Goal: Transaction & Acquisition: Purchase product/service

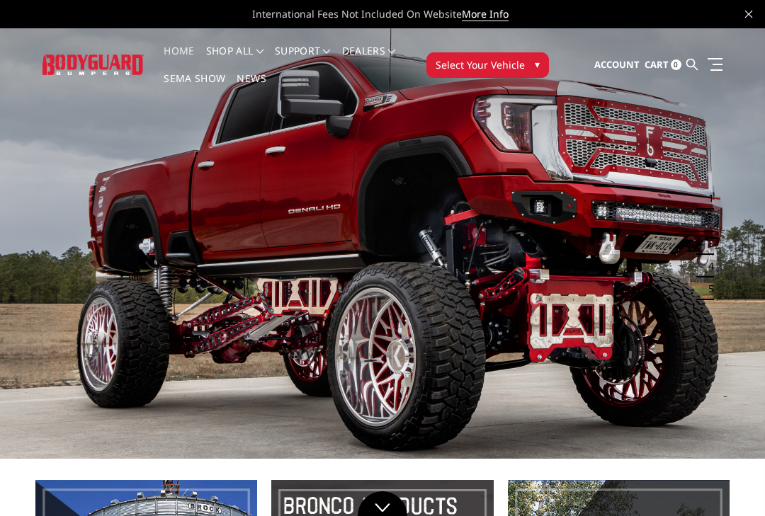
click at [450, 66] on span "Select Your Vehicle" at bounding box center [479, 64] width 89 height 15
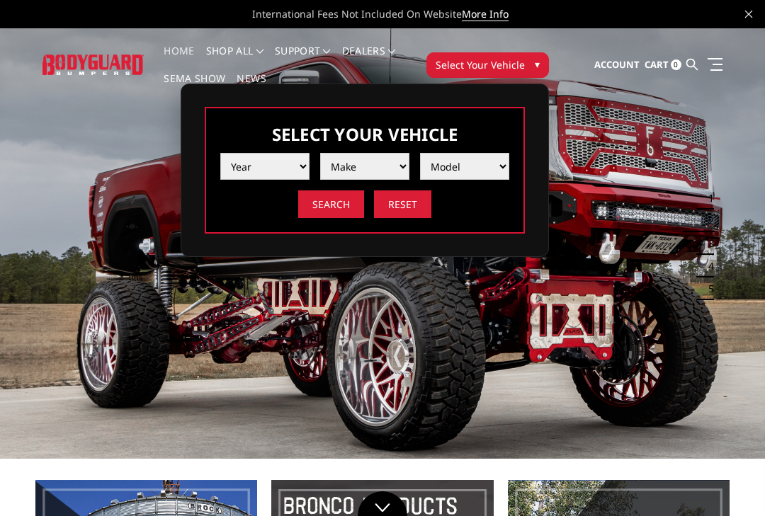
click at [256, 166] on select "Year [DATE] 2024 2023 2022 2021 2020 2019 2018 2017 2016 2015 2014 2013 2012 20…" at bounding box center [264, 166] width 89 height 27
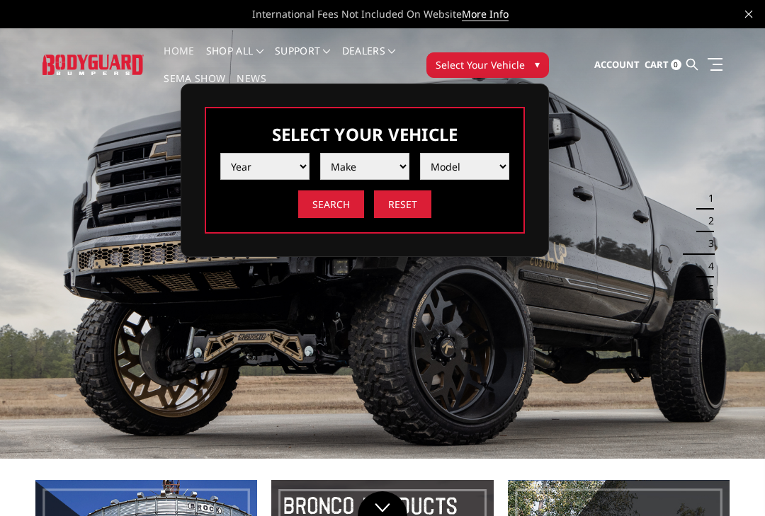
select select "yr_2012"
click at [343, 166] on select "Make Chevrolet Ford GMC Ram Toyota" at bounding box center [364, 166] width 89 height 27
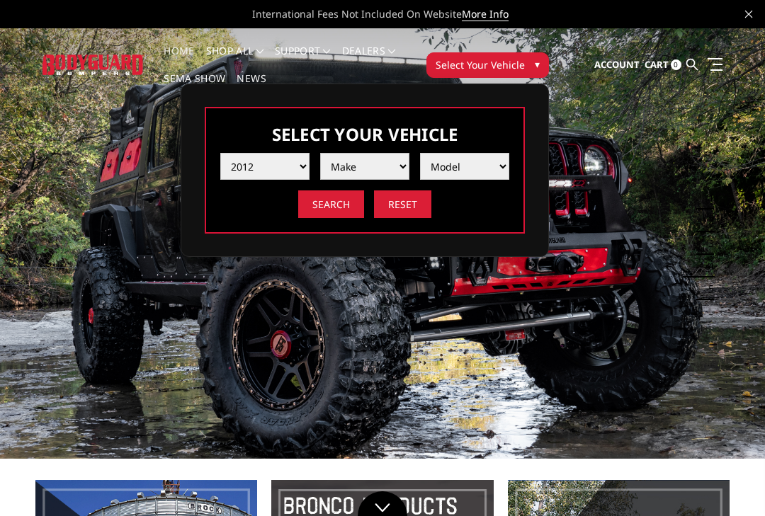
select select "mk_ford"
click at [444, 153] on select "Model F250 / F350 F450 F550" at bounding box center [464, 166] width 89 height 27
select select "md_f250-f350"
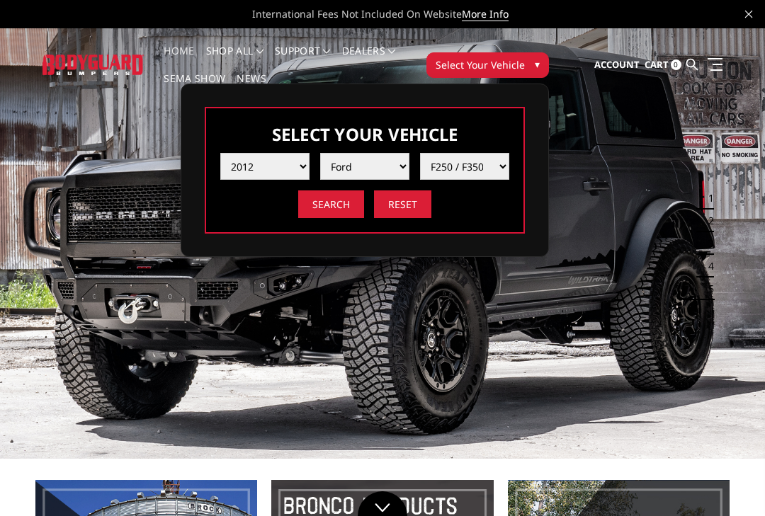
click at [305, 211] on input "Search" at bounding box center [331, 204] width 66 height 28
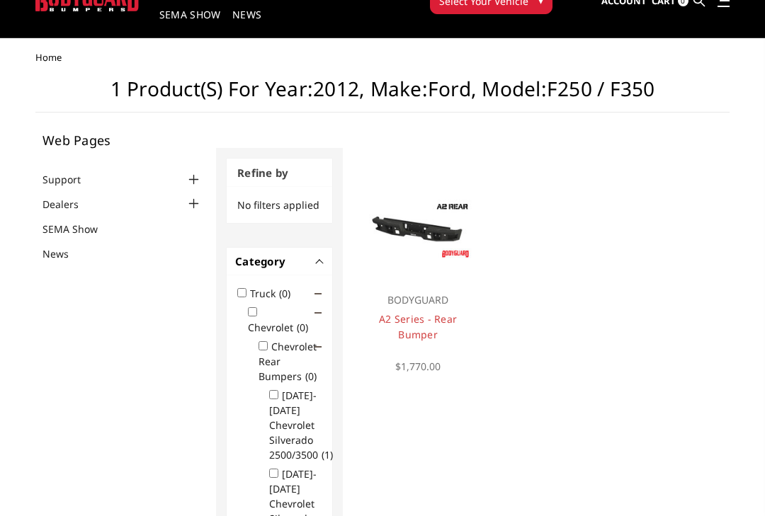
scroll to position [64, 0]
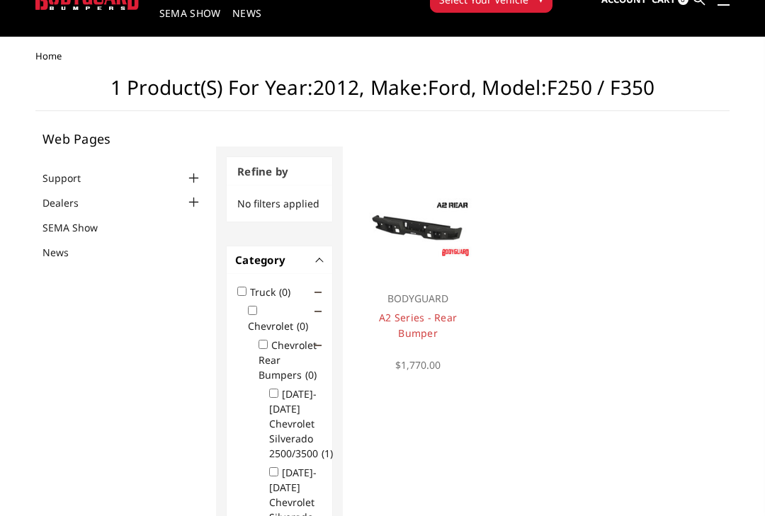
click at [299, 288] on label "Truck (0)" at bounding box center [274, 292] width 49 height 13
click at [246, 288] on input "Truck (0)" at bounding box center [241, 291] width 9 height 9
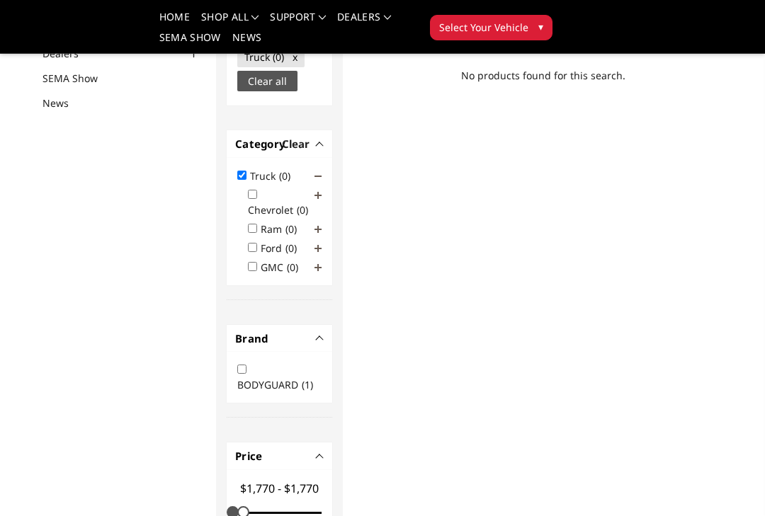
scroll to position [176, 0]
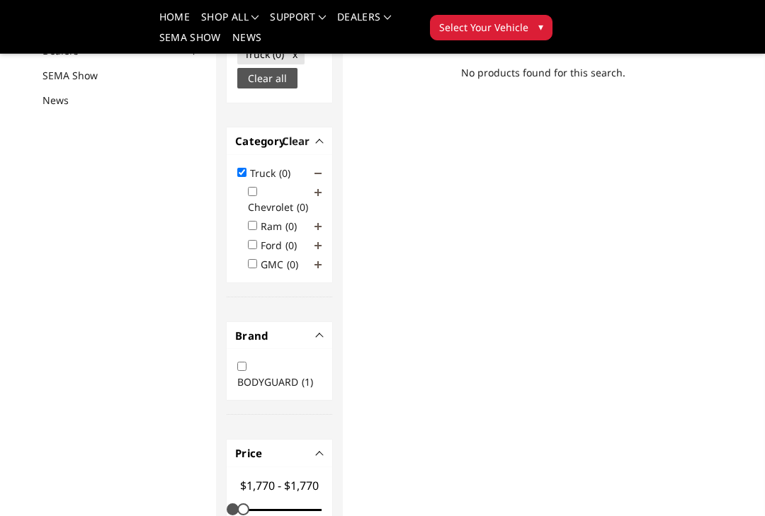
click at [299, 171] on label "Truck (0)" at bounding box center [274, 172] width 49 height 13
click at [246, 171] on input "Truck (0)" at bounding box center [241, 172] width 9 height 9
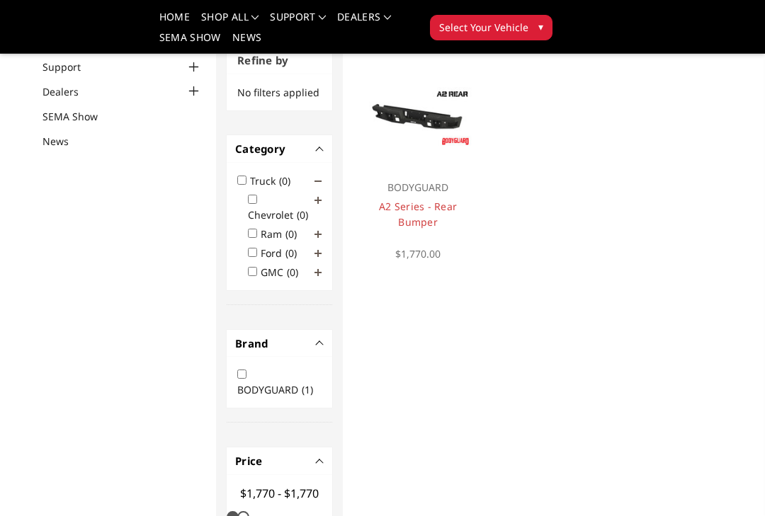
scroll to position [134, 0]
click at [299, 176] on label "Truck (0)" at bounding box center [274, 181] width 49 height 13
click at [246, 176] on input "Truck (0)" at bounding box center [241, 180] width 9 height 9
checkbox input "true"
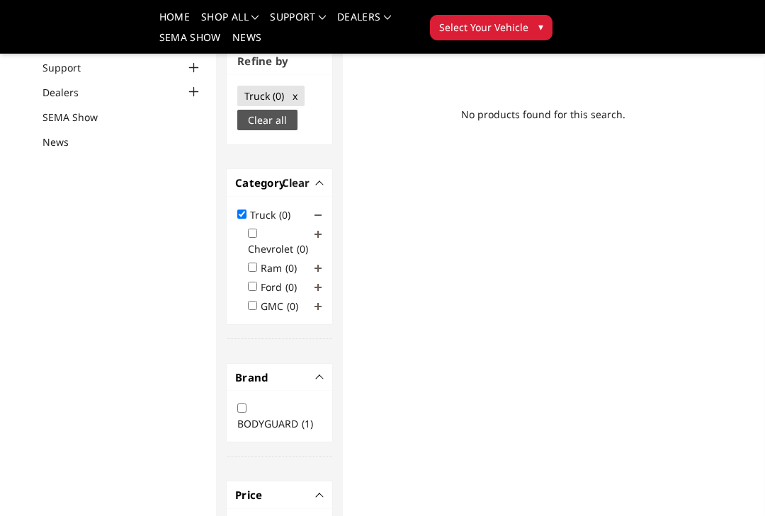
click at [253, 291] on input "Ford (0)" at bounding box center [252, 286] width 9 height 9
checkbox input "true"
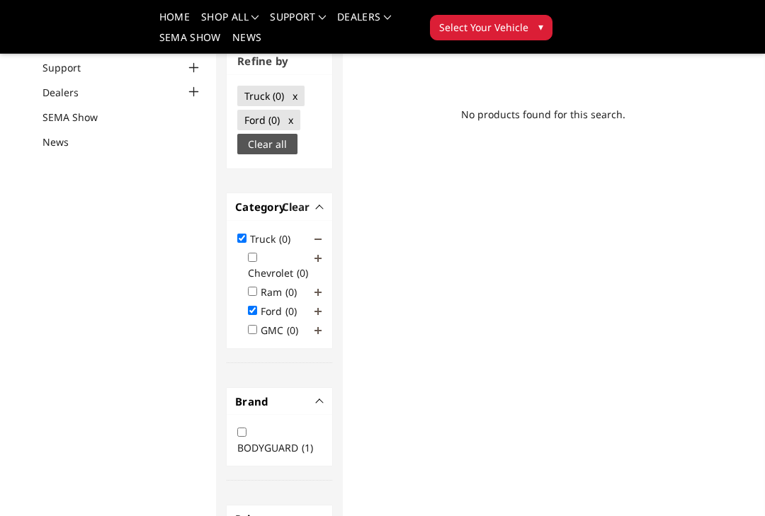
click at [238, 437] on input "BODYGUARD (1)" at bounding box center [241, 432] width 9 height 9
checkbox input "true"
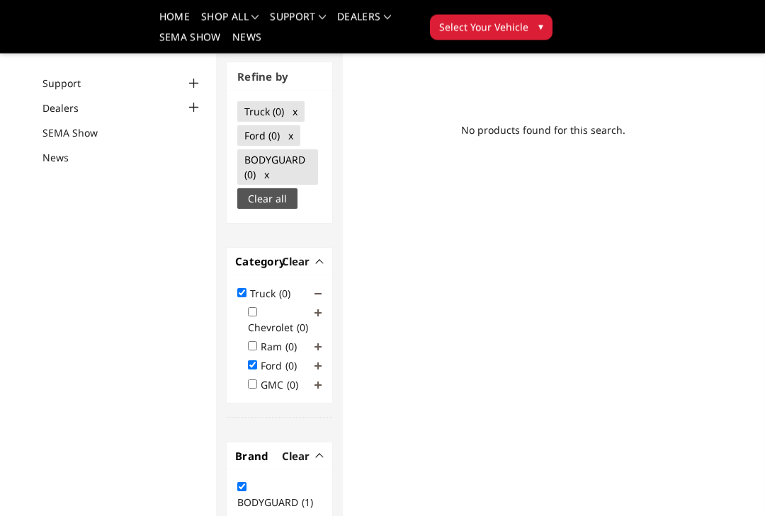
scroll to position [118, 0]
click at [244, 202] on link "Clear all" at bounding box center [267, 198] width 60 height 21
checkbox input "false"
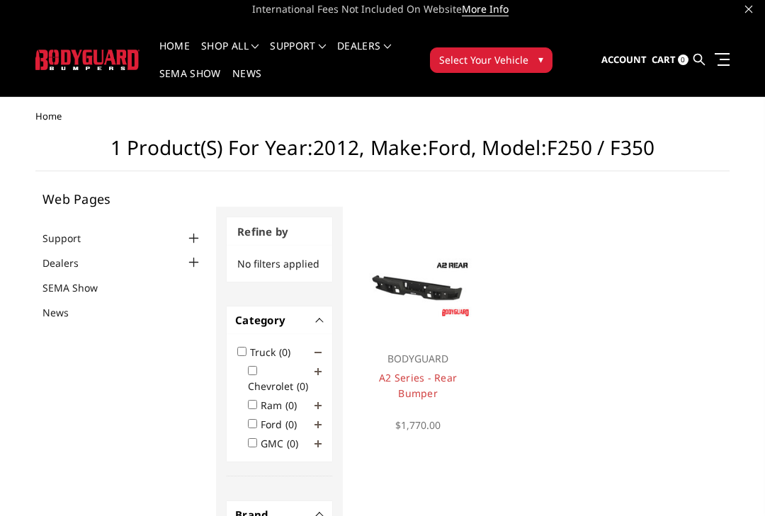
scroll to position [0, 0]
